Goal: Task Accomplishment & Management: Manage account settings

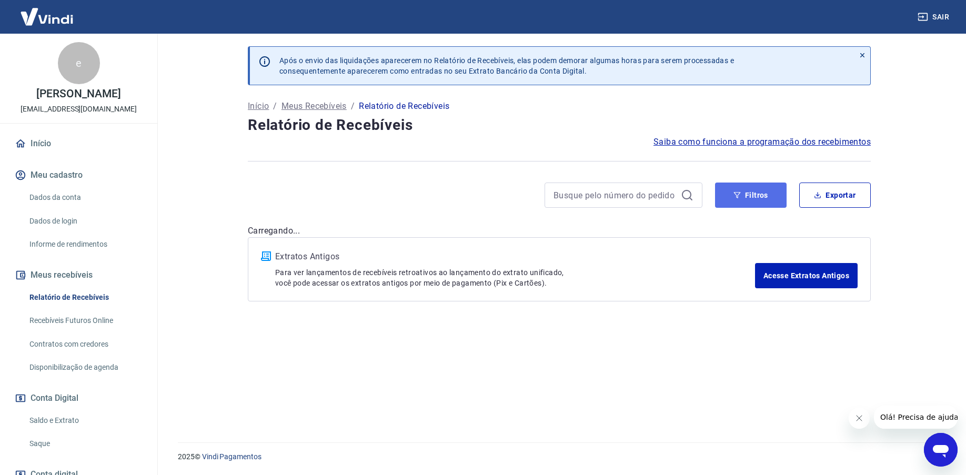
click at [770, 195] on button "Filtros" at bounding box center [751, 194] width 72 height 25
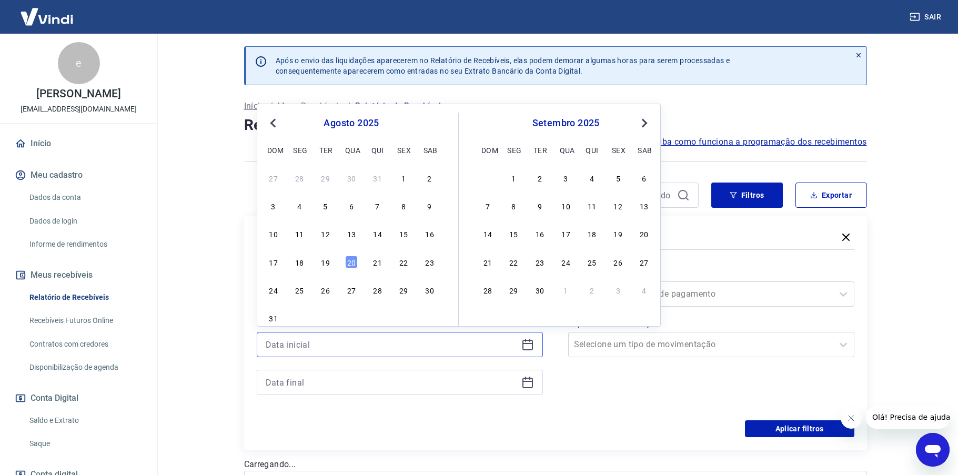
click at [488, 339] on input at bounding box center [391, 345] width 251 height 16
click at [321, 259] on div "19" at bounding box center [325, 262] width 13 height 13
type input "[DATE]"
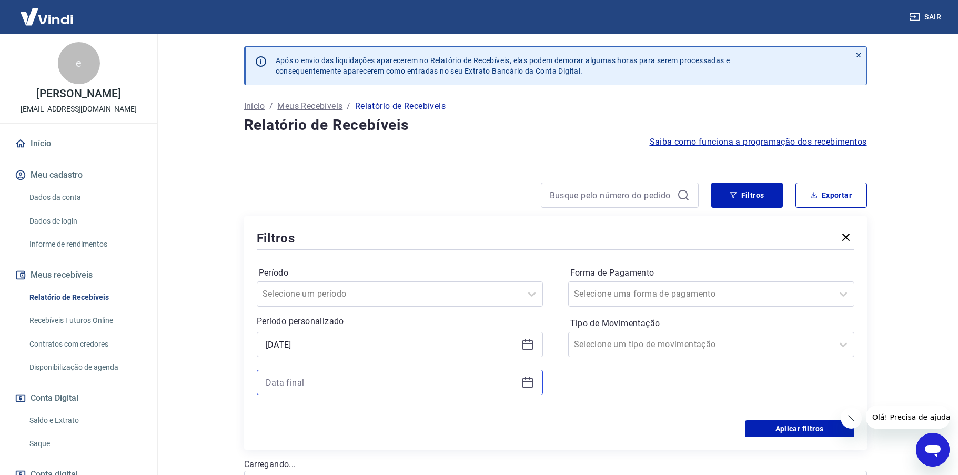
click at [327, 387] on input at bounding box center [391, 382] width 251 height 16
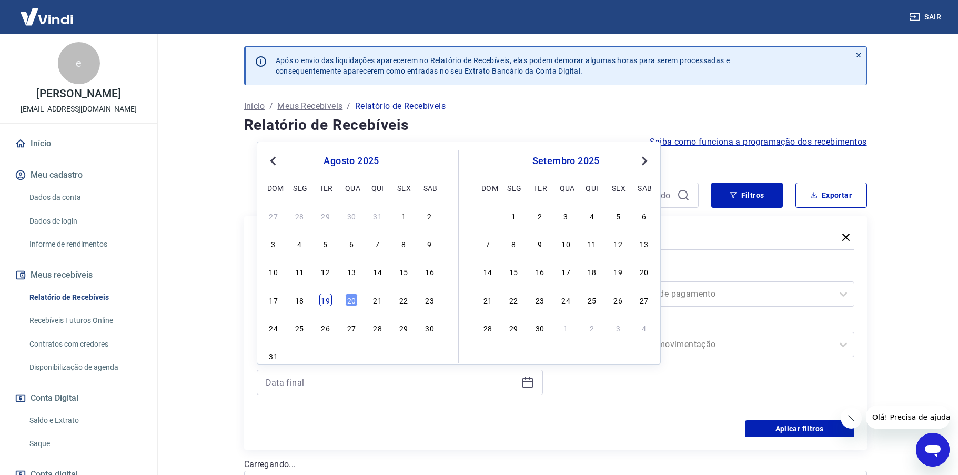
click at [329, 300] on div "19" at bounding box center [325, 299] width 13 height 13
type input "[DATE]"
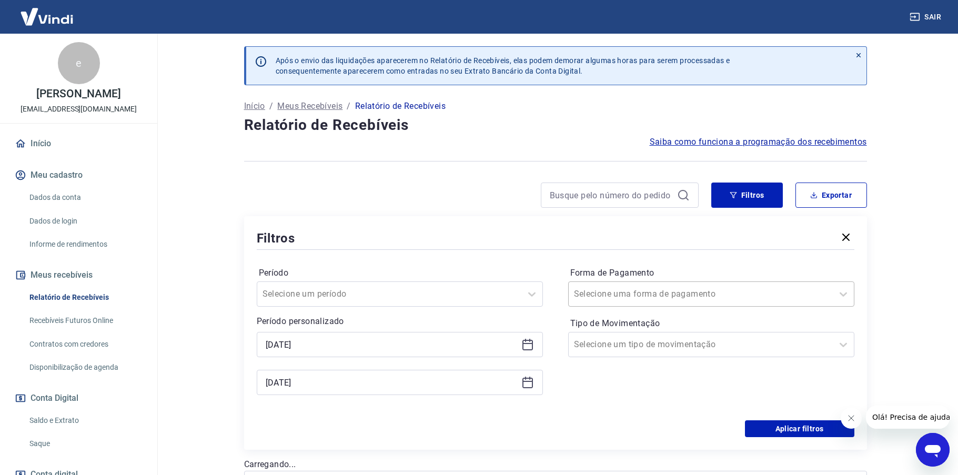
click at [695, 300] on div at bounding box center [700, 294] width 253 height 15
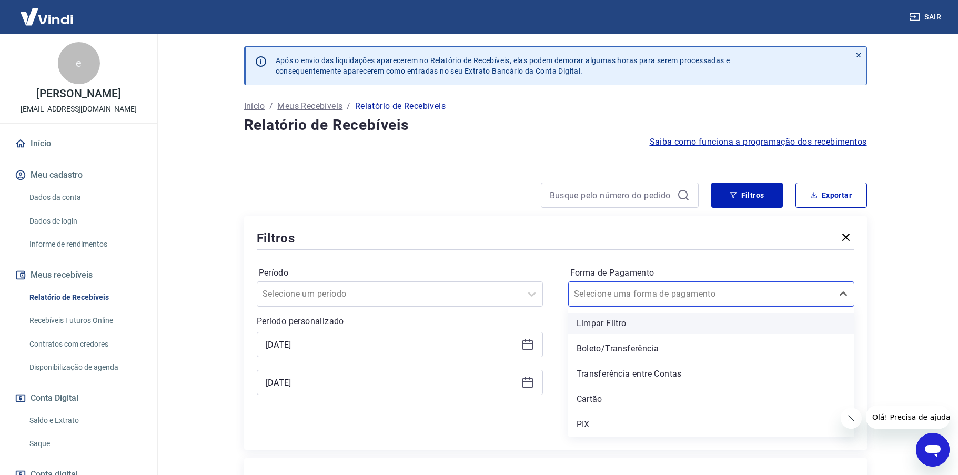
click at [616, 323] on div "Limpar Filtro" at bounding box center [711, 323] width 286 height 21
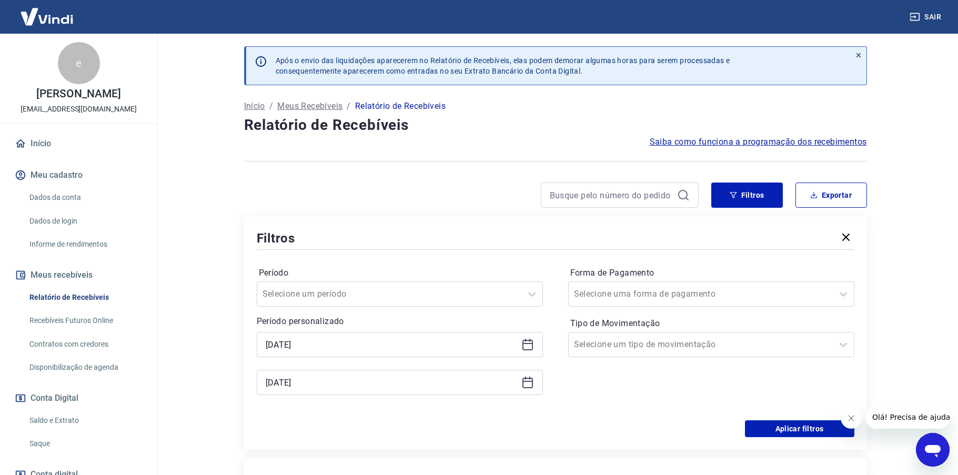
click at [545, 432] on div "Aplicar filtros" at bounding box center [555, 428] width 597 height 17
click at [623, 346] on input "Tipo de Movimentação" at bounding box center [627, 344] width 106 height 13
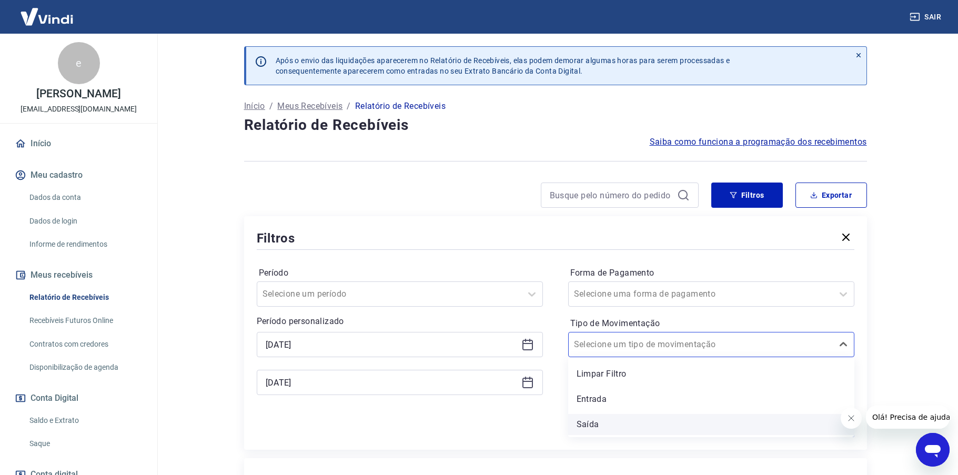
click at [582, 420] on div "Saída" at bounding box center [711, 424] width 286 height 21
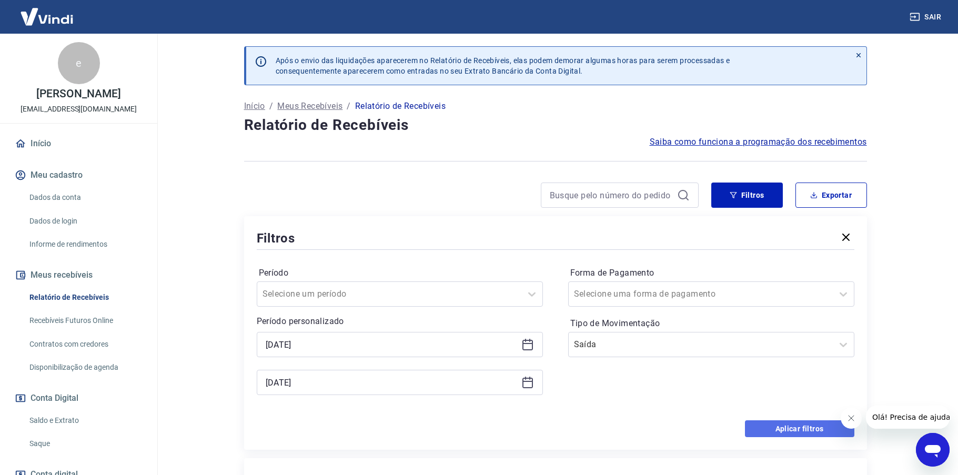
click at [776, 434] on button "Aplicar filtros" at bounding box center [799, 428] width 109 height 17
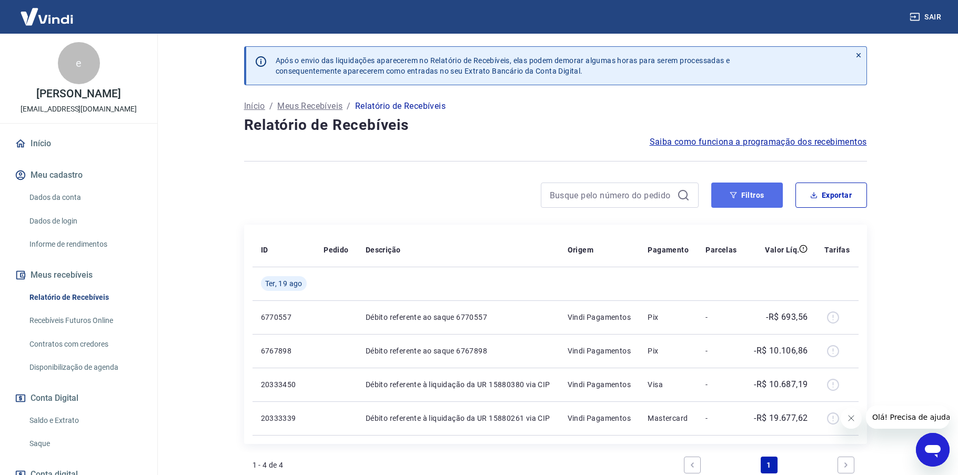
click at [752, 191] on button "Filtros" at bounding box center [747, 194] width 72 height 25
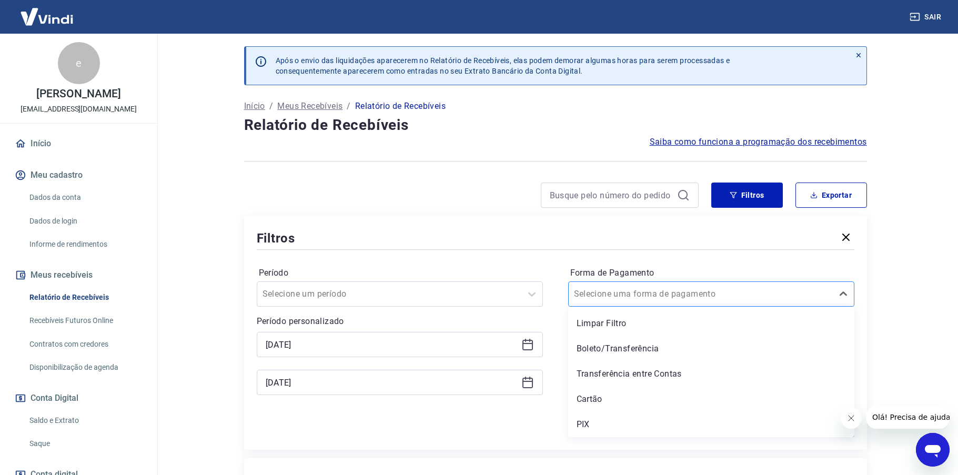
click at [659, 294] on input "Forma de Pagamento" at bounding box center [627, 294] width 106 height 13
click at [599, 348] on div "Boleto/Transferência" at bounding box center [711, 348] width 286 height 21
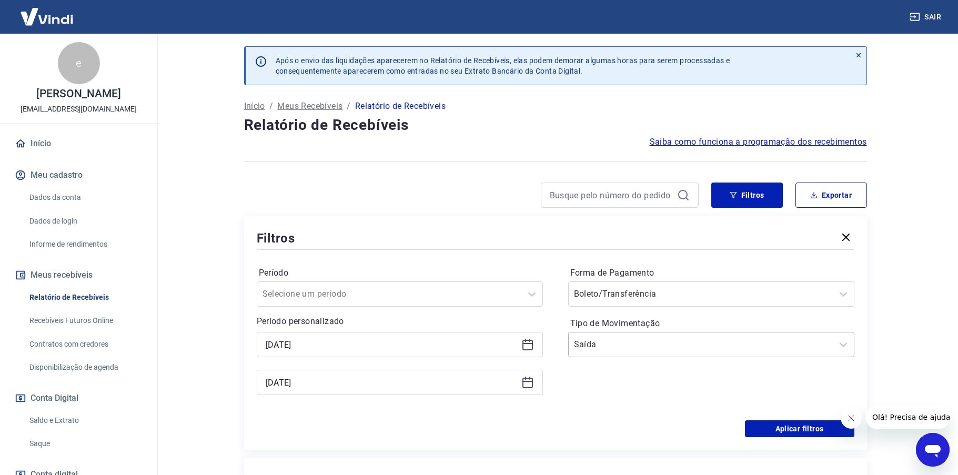
click at [586, 349] on input "Tipo de Movimentação" at bounding box center [627, 344] width 106 height 13
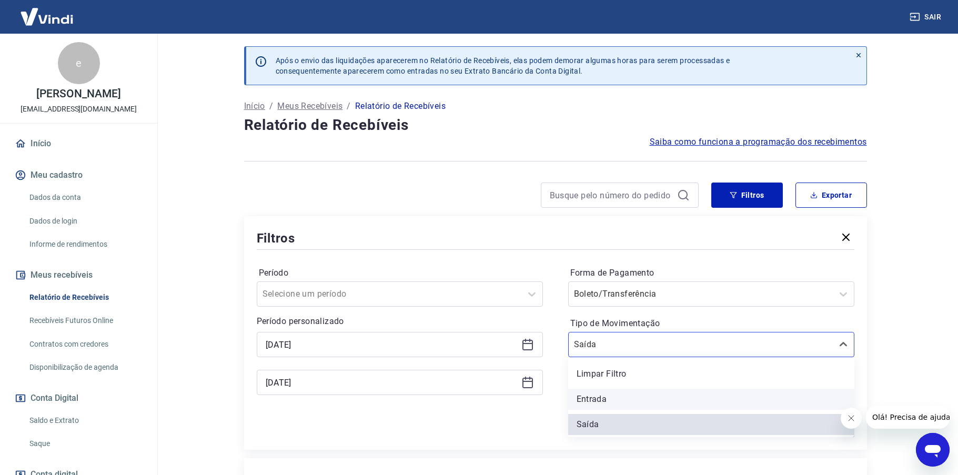
click at [595, 404] on div "Entrada" at bounding box center [711, 399] width 286 height 21
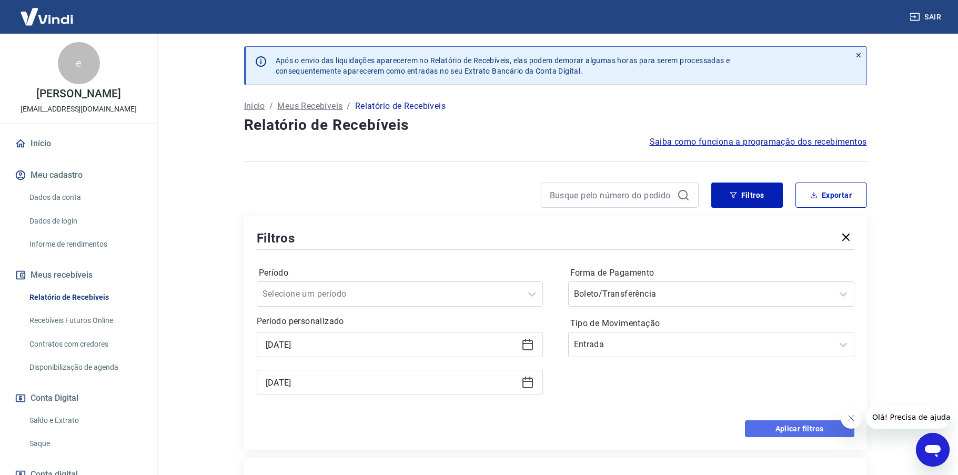
click at [803, 431] on button "Aplicar filtros" at bounding box center [799, 428] width 109 height 17
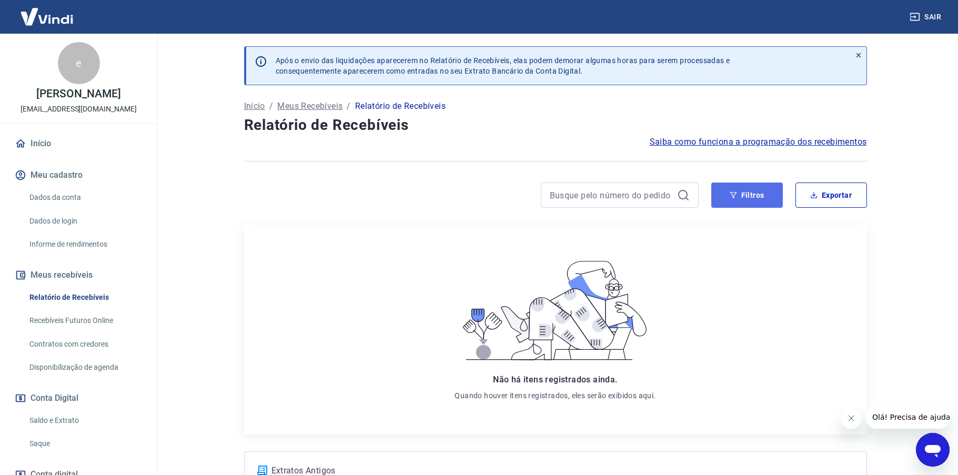
click at [759, 197] on button "Filtros" at bounding box center [747, 194] width 72 height 25
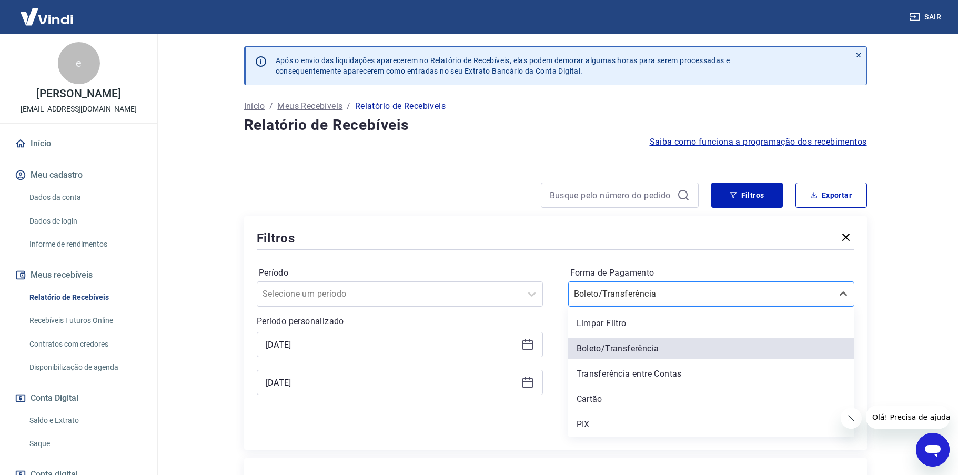
click at [621, 298] on input "Forma de Pagamento" at bounding box center [627, 294] width 106 height 13
click at [583, 420] on div "PIX" at bounding box center [711, 424] width 286 height 21
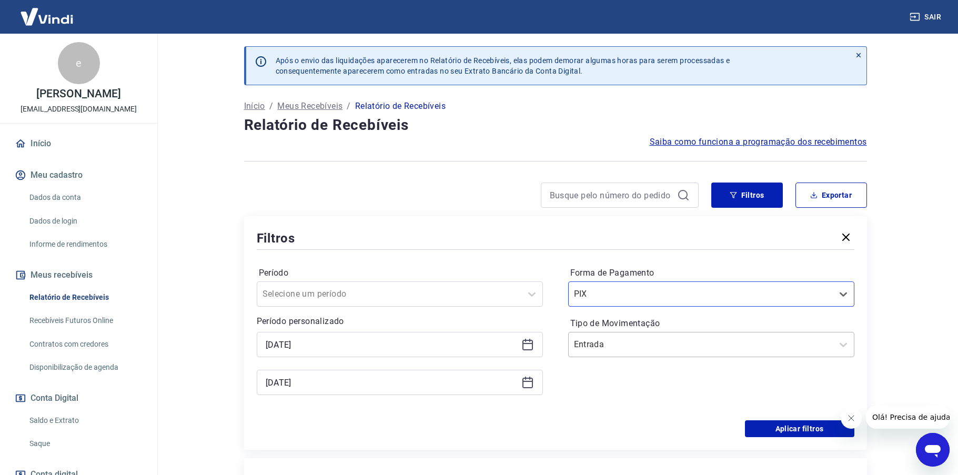
click at [745, 351] on div at bounding box center [700, 344] width 253 height 15
click at [485, 428] on div "Aplicar filtros" at bounding box center [555, 428] width 597 height 17
drag, startPoint x: 828, startPoint y: 429, endPoint x: 789, endPoint y: 431, distance: 38.9
click at [829, 429] on button "Aplicar filtros" at bounding box center [799, 428] width 109 height 17
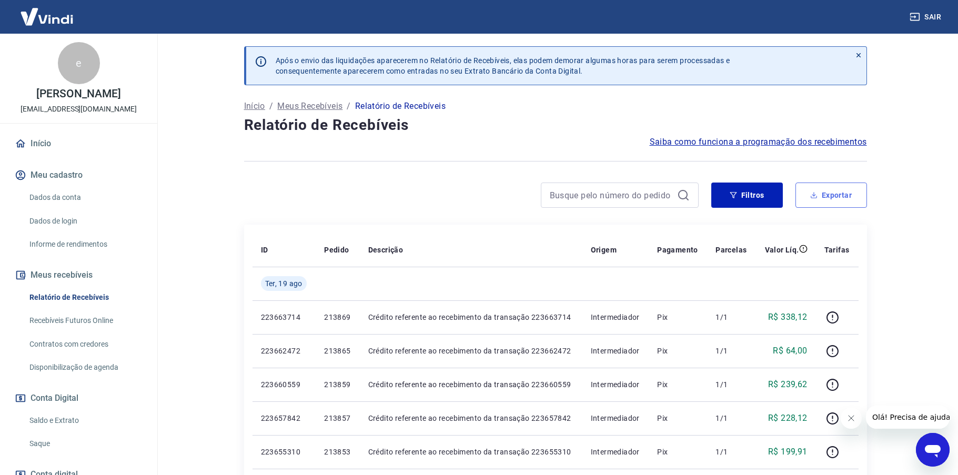
click at [838, 195] on button "Exportar" at bounding box center [831, 194] width 72 height 25
type input "[DATE]"
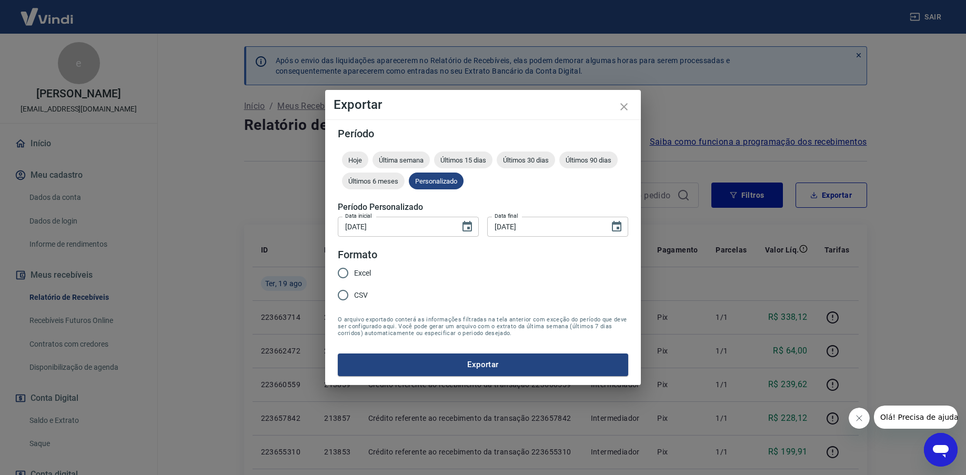
click at [347, 269] on input "Excel" at bounding box center [343, 273] width 22 height 22
radio input "true"
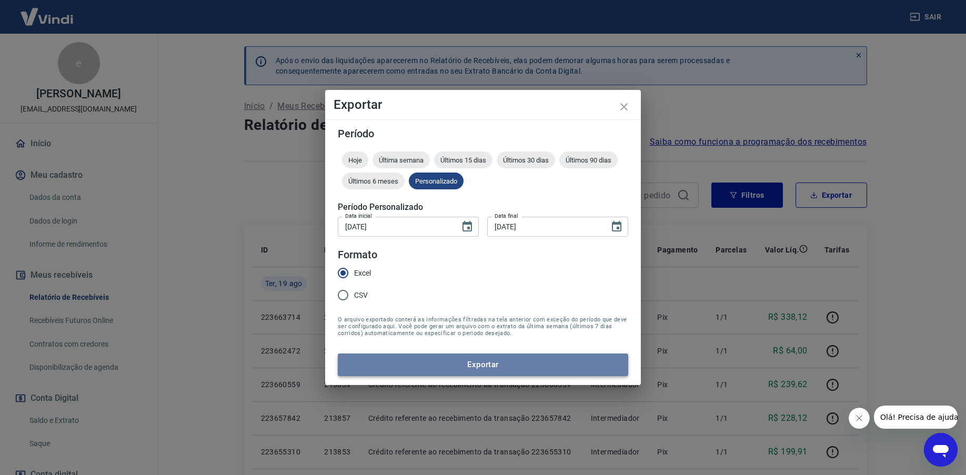
click at [510, 356] on button "Exportar" at bounding box center [483, 364] width 290 height 22
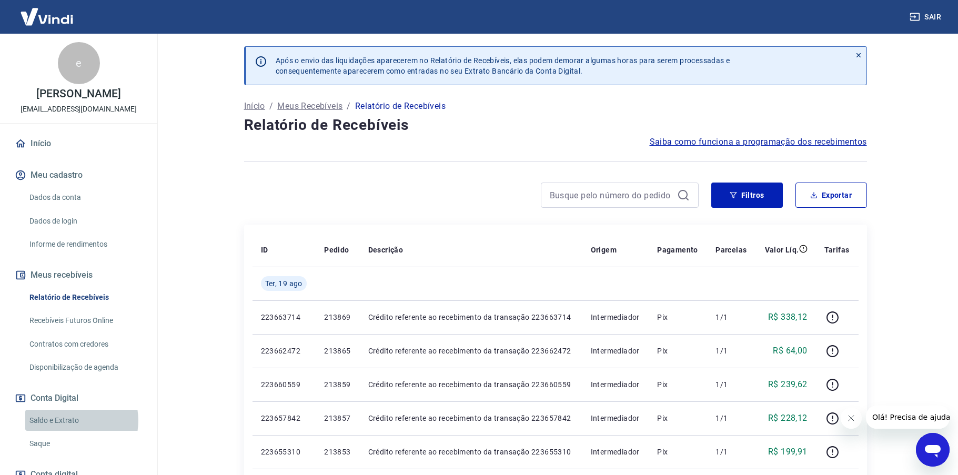
click at [70, 420] on link "Saldo e Extrato" at bounding box center [84, 421] width 119 height 22
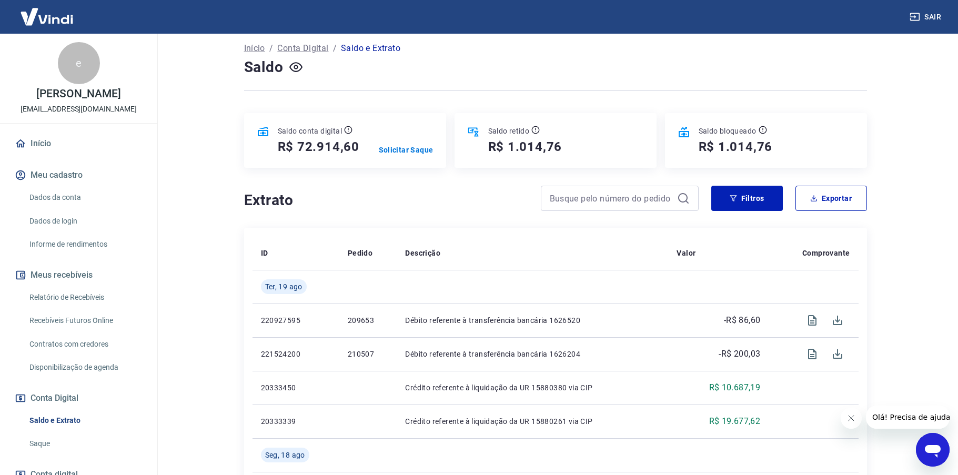
scroll to position [53, 0]
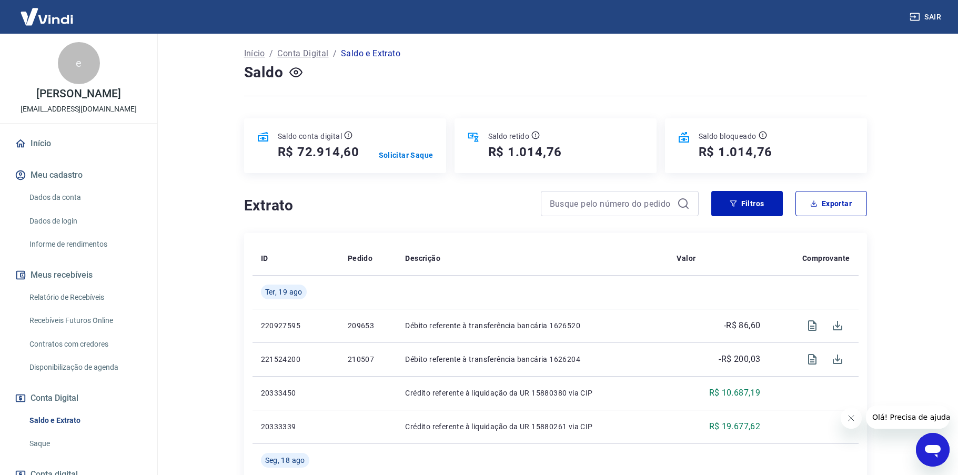
click at [718, 150] on h5 "R$ 1.014,76" at bounding box center [735, 152] width 74 height 17
click at [534, 138] on icon at bounding box center [536, 135] width 8 height 8
click at [535, 135] on icon at bounding box center [535, 135] width 8 height 8
click at [511, 139] on p "Saldo retido" at bounding box center [509, 136] width 42 height 11
click at [468, 139] on icon at bounding box center [473, 137] width 13 height 13
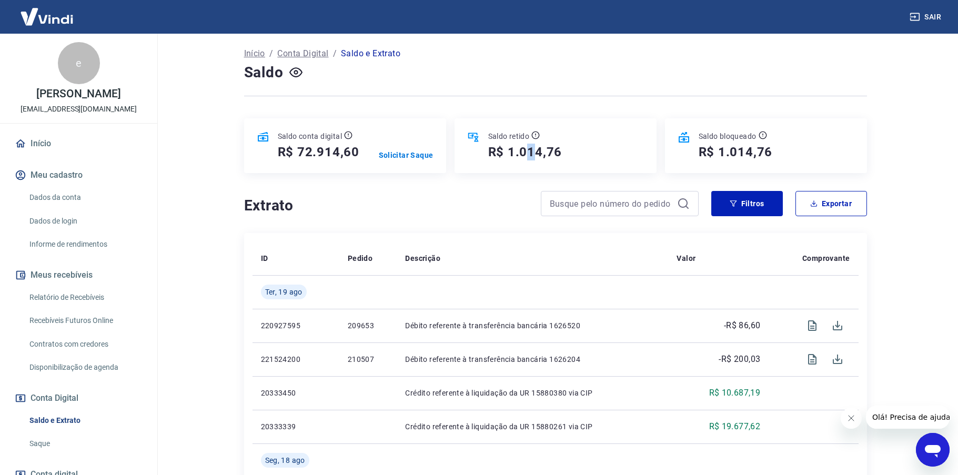
click at [532, 153] on h5 "R$ 1.014,76" at bounding box center [525, 152] width 74 height 17
click at [597, 158] on div "Saldo retido R$ 1.014,76" at bounding box center [555, 145] width 202 height 55
